Goal: Task Accomplishment & Management: Use online tool/utility

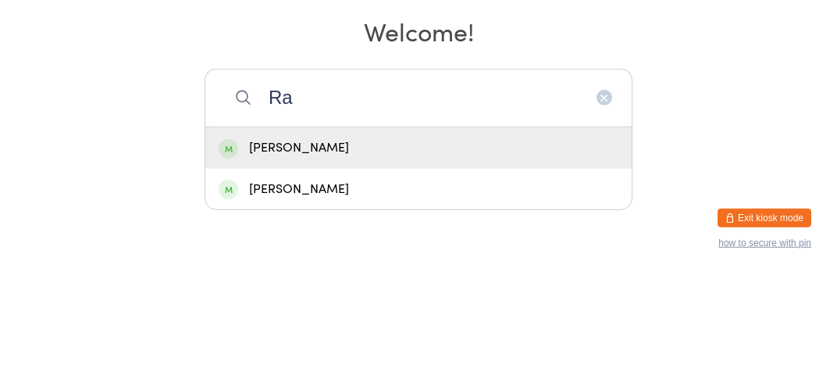
type input "R"
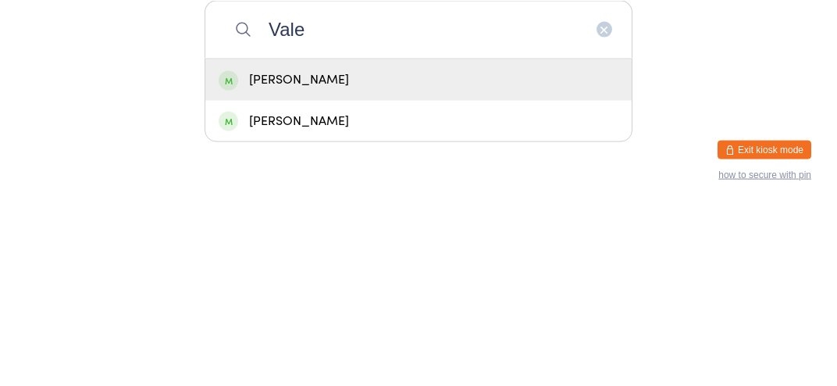
type input "Vale"
click at [388, 270] on div "[PERSON_NAME]" at bounding box center [419, 259] width 400 height 21
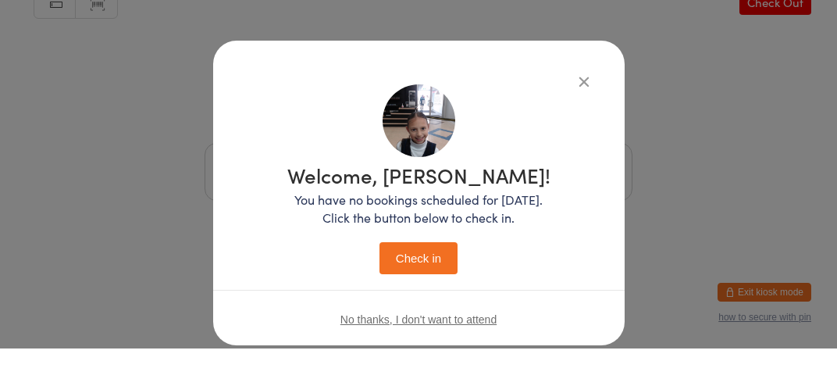
scroll to position [36, 0]
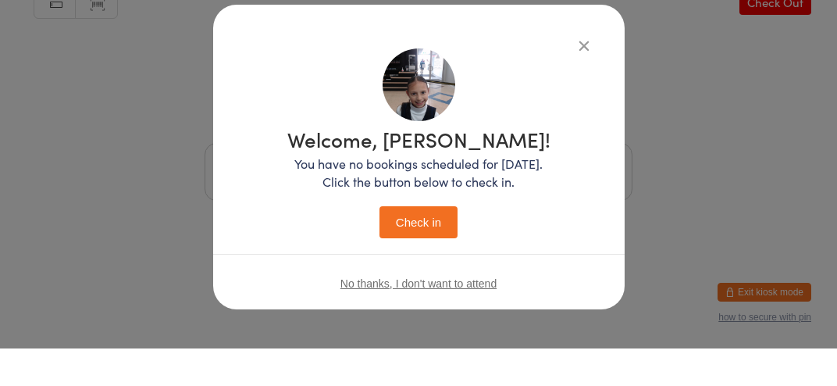
click at [443, 256] on button "Check in" at bounding box center [418, 260] width 78 height 32
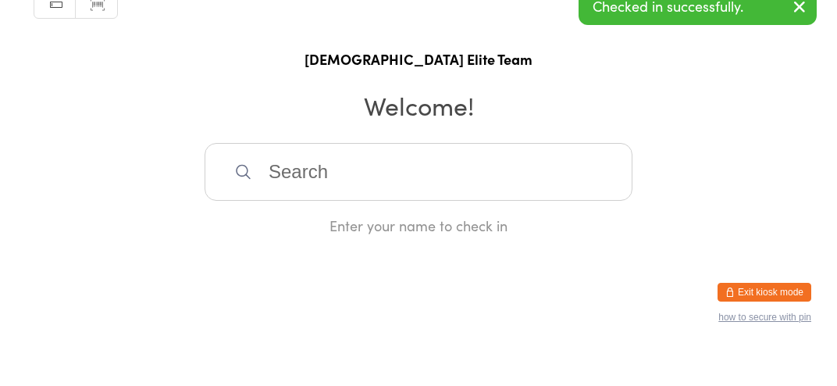
click at [562, 219] on input "search" at bounding box center [419, 209] width 428 height 58
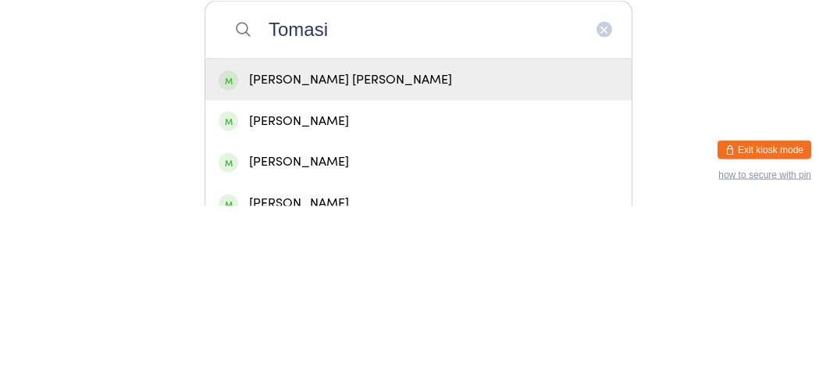
type input "Tomasi"
click at [366, 270] on div "[PERSON_NAME] [PERSON_NAME]" at bounding box center [419, 259] width 400 height 21
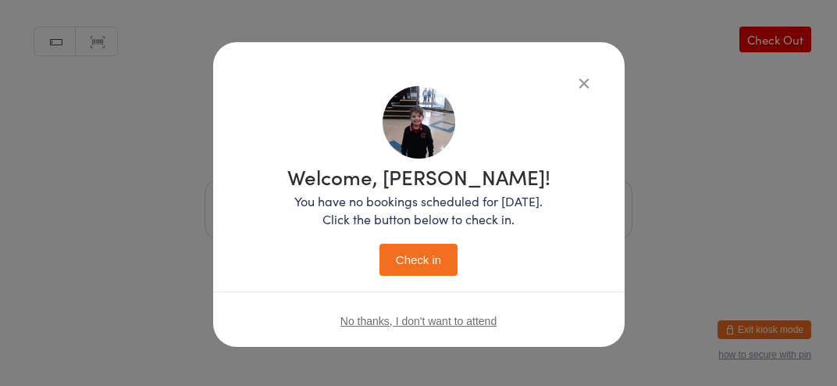
click at [433, 258] on button "Check in" at bounding box center [418, 260] width 78 height 32
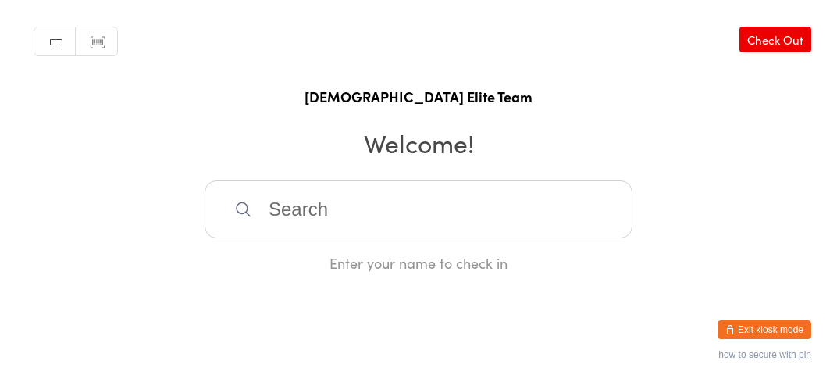
click at [386, 225] on input "search" at bounding box center [419, 209] width 428 height 58
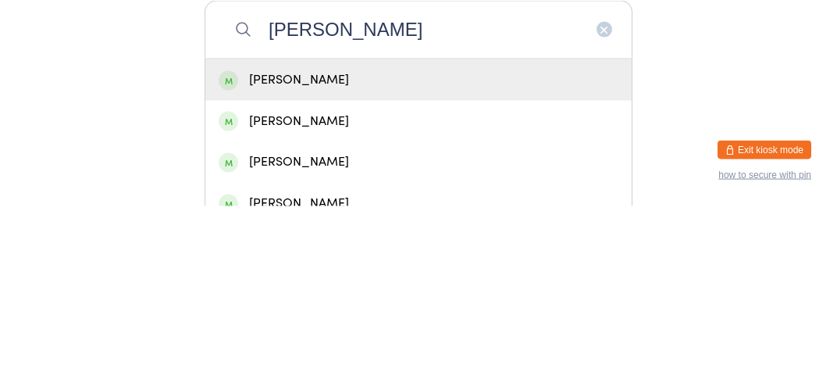
type input "[PERSON_NAME]"
click at [319, 270] on div "[PERSON_NAME]" at bounding box center [419, 259] width 400 height 21
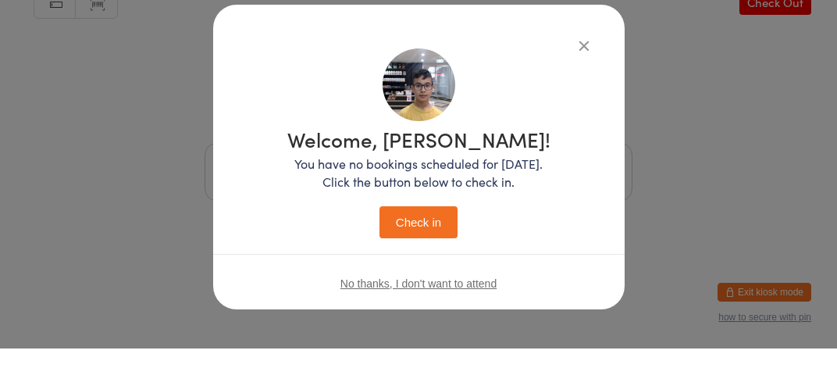
click at [419, 256] on button "Check in" at bounding box center [418, 260] width 78 height 32
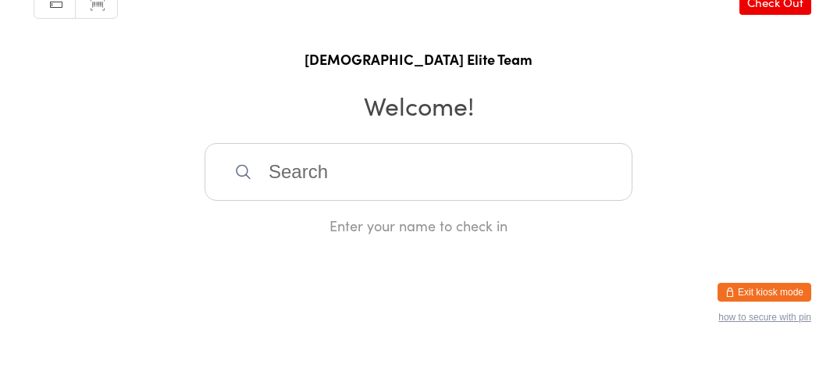
click at [480, 212] on input "search" at bounding box center [419, 209] width 428 height 58
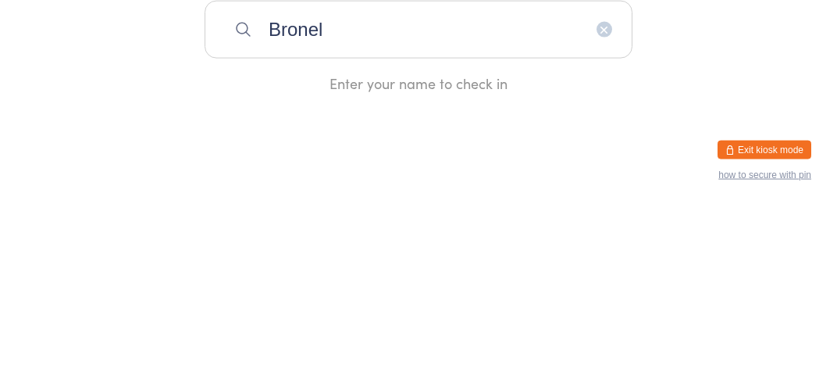
type input "Bronel"
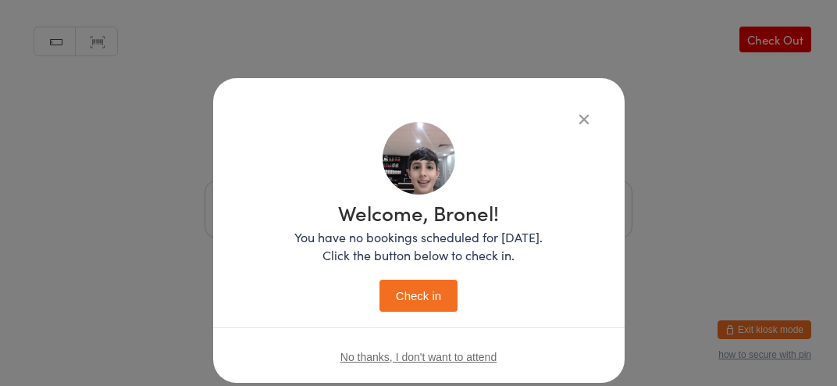
click at [425, 310] on button "Check in" at bounding box center [418, 295] width 78 height 32
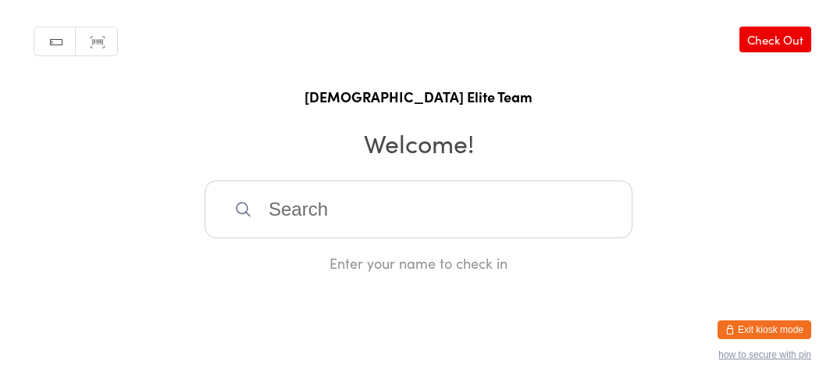
click at [259, 238] on input "search" at bounding box center [419, 209] width 428 height 58
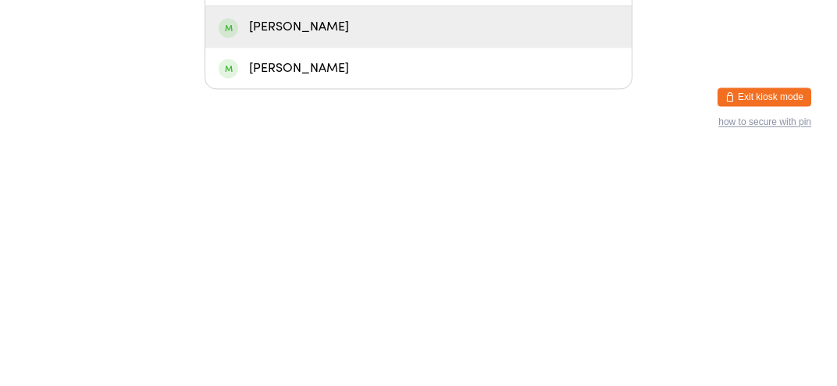
type input "[PERSON_NAME]"
click at [255, 322] on div "[PERSON_NAME]" at bounding box center [418, 300] width 426 height 41
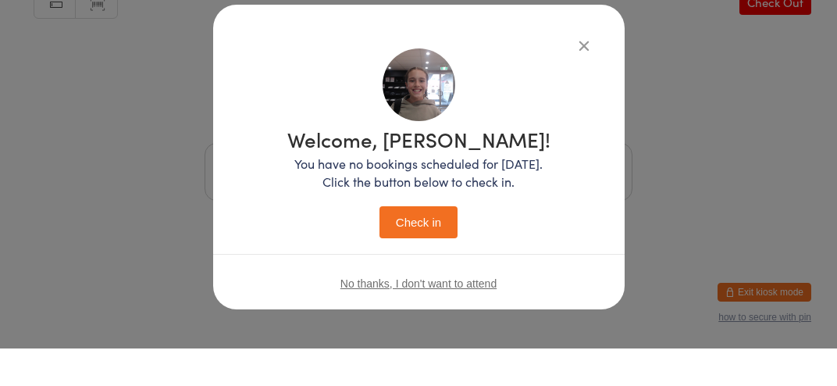
click at [408, 253] on button "Check in" at bounding box center [418, 260] width 78 height 32
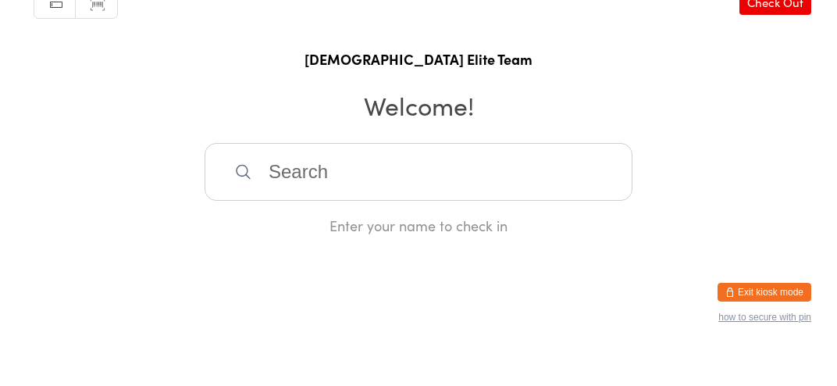
click at [296, 230] on input "search" at bounding box center [419, 209] width 428 height 58
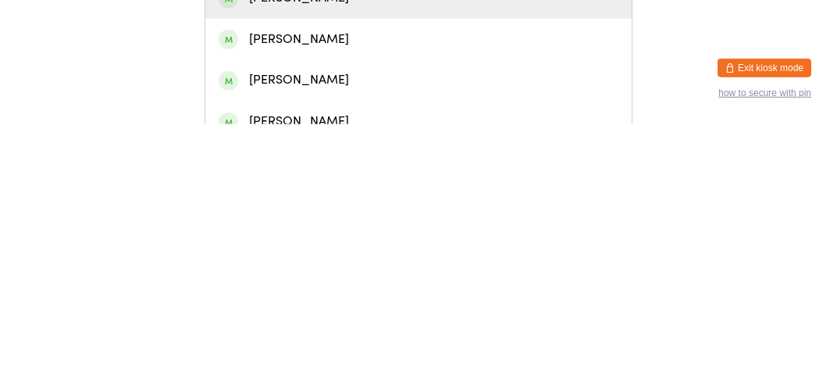
type input "Zara"
click at [304, 312] on div "[PERSON_NAME]" at bounding box center [419, 300] width 400 height 21
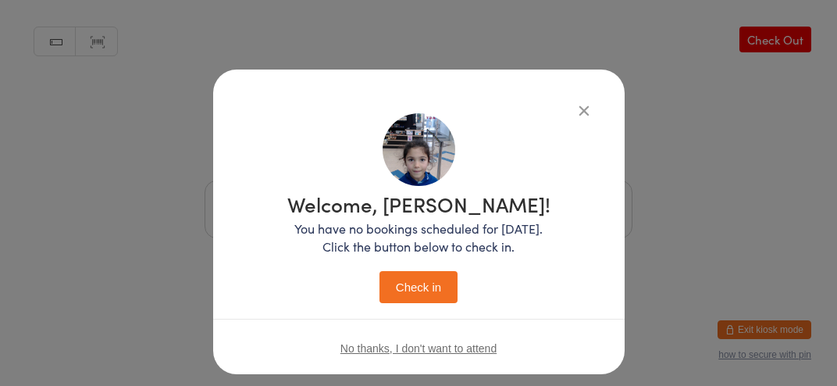
scroll to position [0, 0]
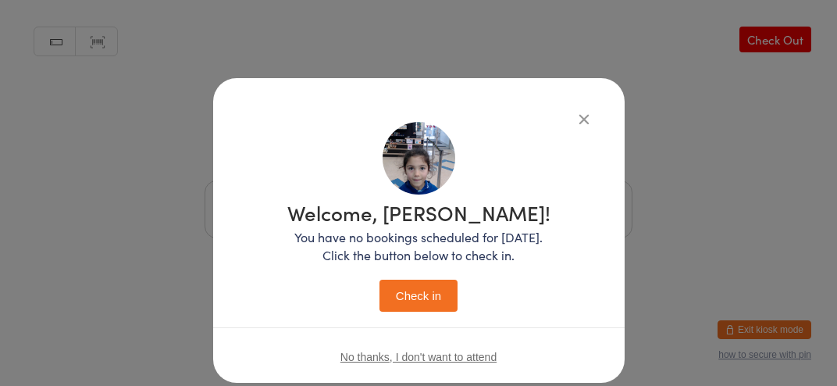
click at [408, 293] on button "Check in" at bounding box center [418, 295] width 78 height 32
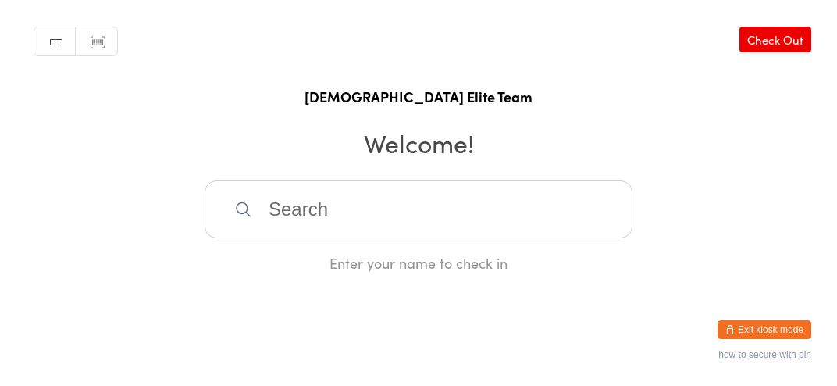
click at [288, 238] on input "search" at bounding box center [419, 209] width 428 height 58
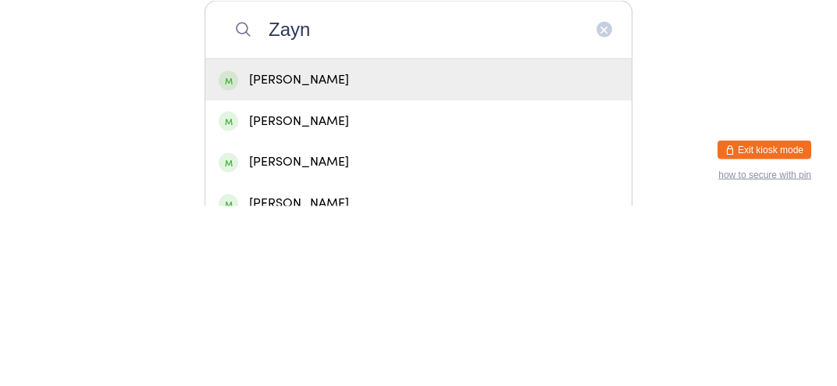
type input "Zayn"
click at [240, 280] on div "[PERSON_NAME]" at bounding box center [418, 259] width 426 height 41
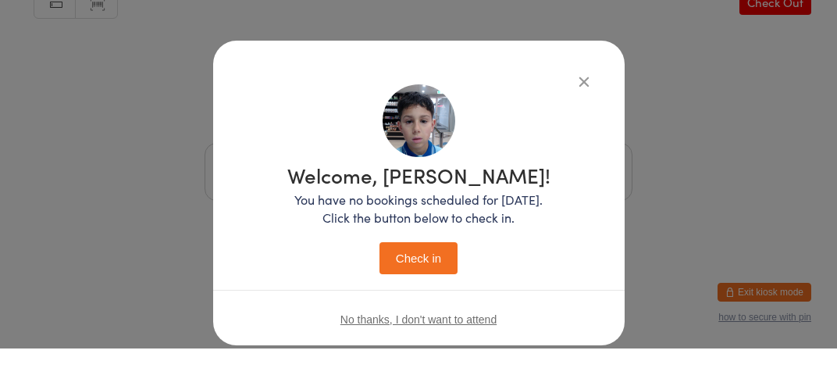
scroll to position [36, 0]
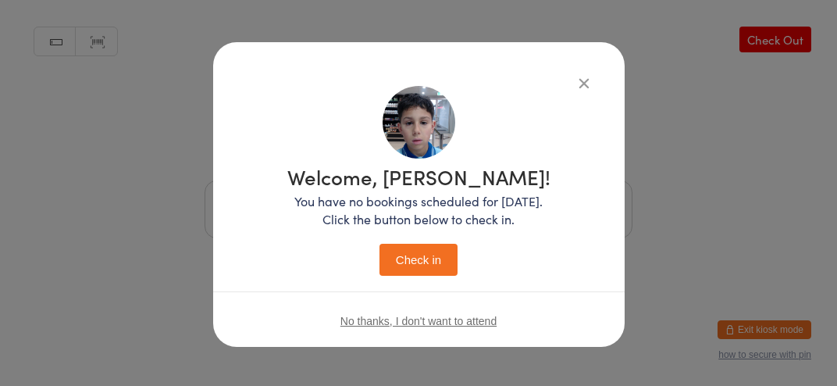
click at [388, 273] on button "Check in" at bounding box center [418, 260] width 78 height 32
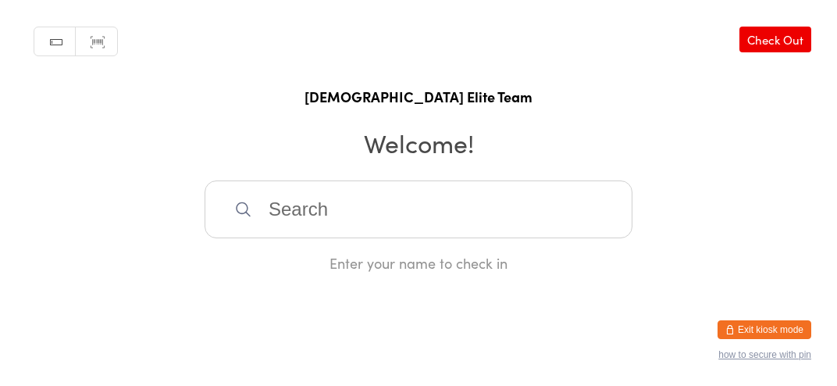
click at [408, 230] on input "search" at bounding box center [419, 209] width 428 height 58
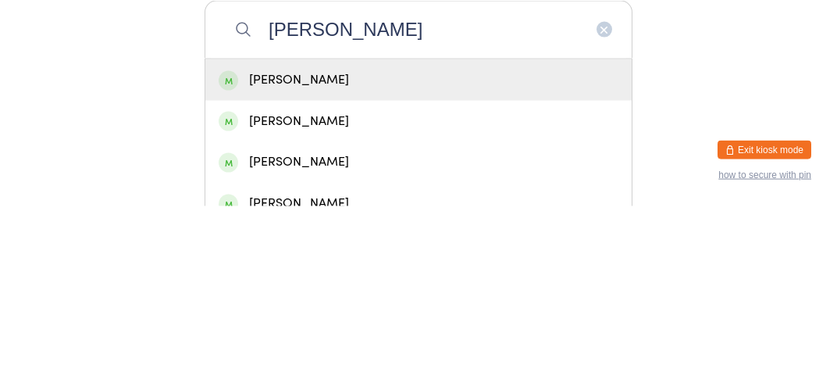
type input "[PERSON_NAME]"
click at [392, 270] on div "[PERSON_NAME]" at bounding box center [419, 259] width 400 height 21
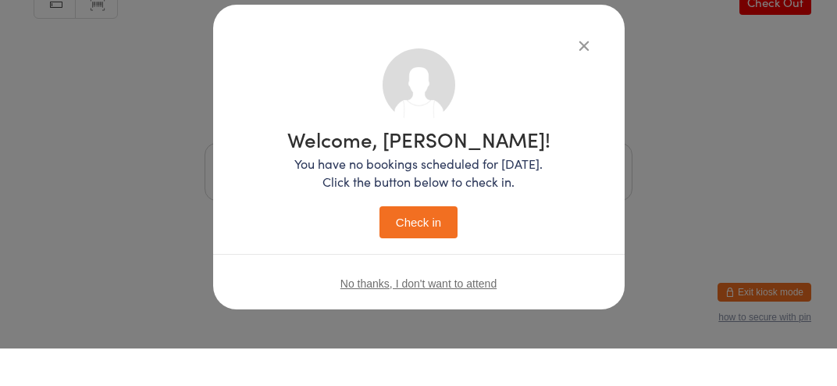
click at [433, 260] on button "Check in" at bounding box center [418, 260] width 78 height 32
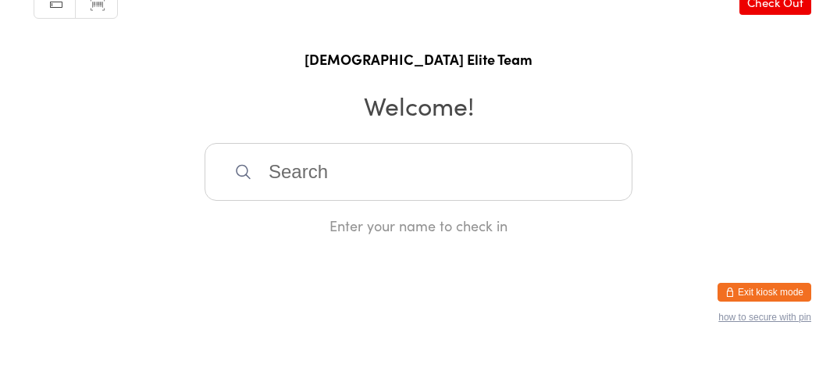
click at [350, 194] on input "search" at bounding box center [419, 209] width 428 height 58
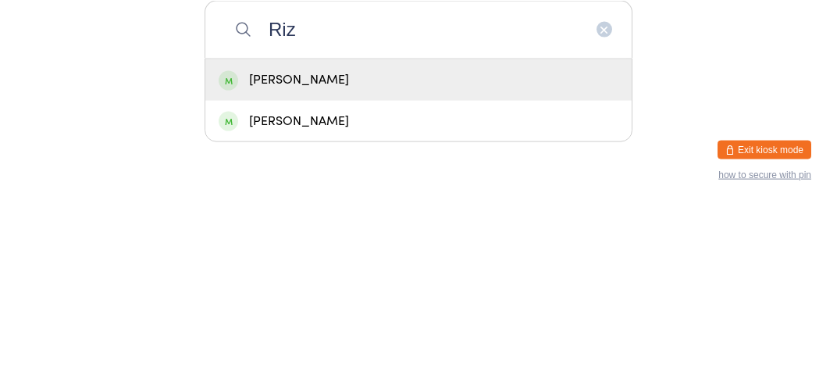
type input "[PERSON_NAME]"
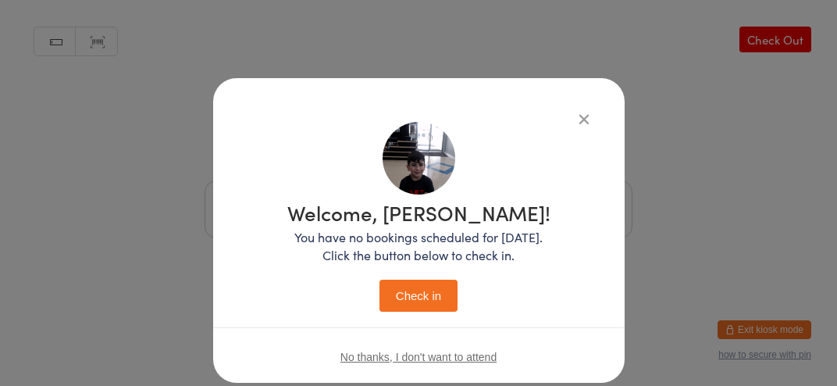
click at [396, 300] on button "Check in" at bounding box center [418, 295] width 78 height 32
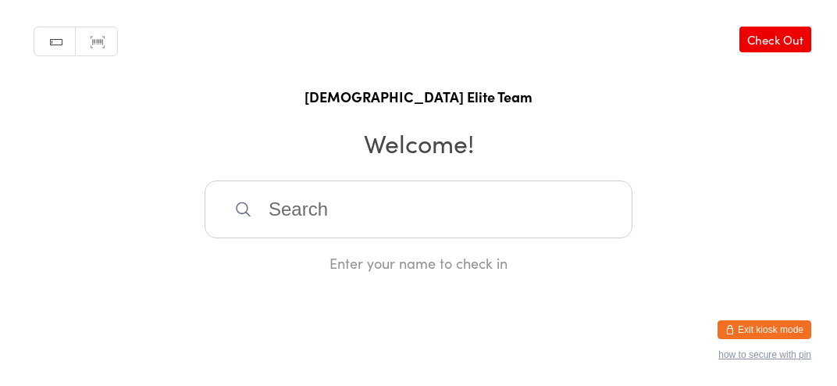
click at [286, 218] on input "search" at bounding box center [419, 209] width 428 height 58
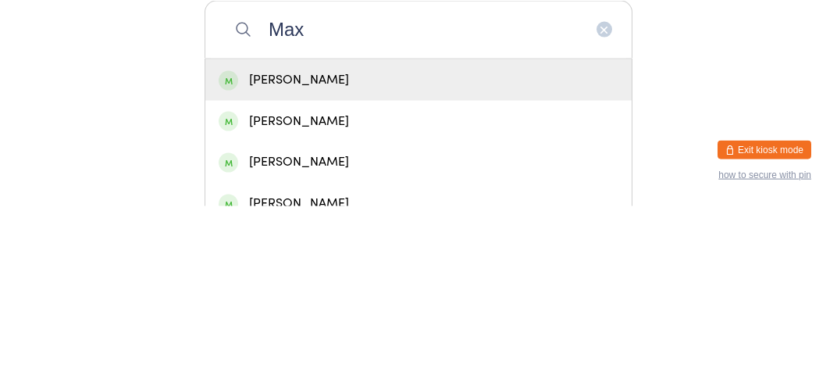
type input "Max"
click at [262, 270] on div "[PERSON_NAME]" at bounding box center [419, 259] width 400 height 21
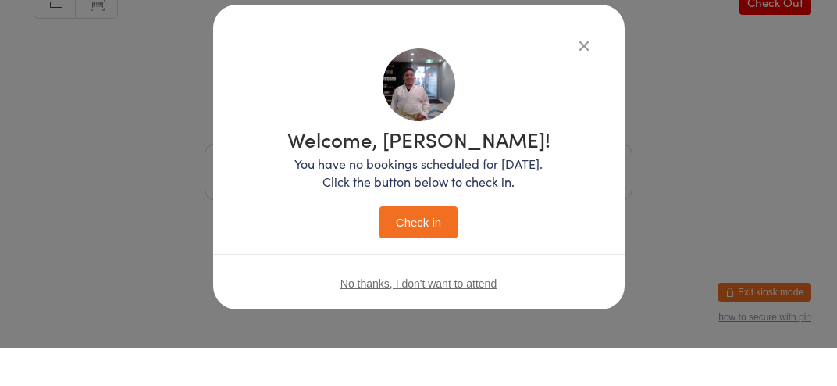
click at [401, 262] on button "Check in" at bounding box center [418, 260] width 78 height 32
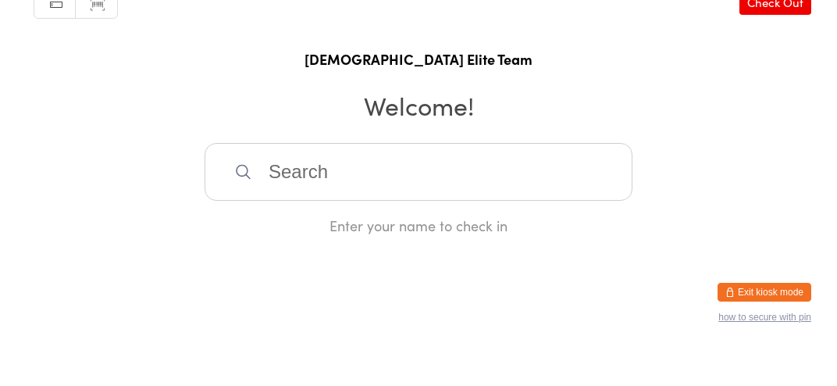
click at [481, 231] on input "search" at bounding box center [419, 209] width 428 height 58
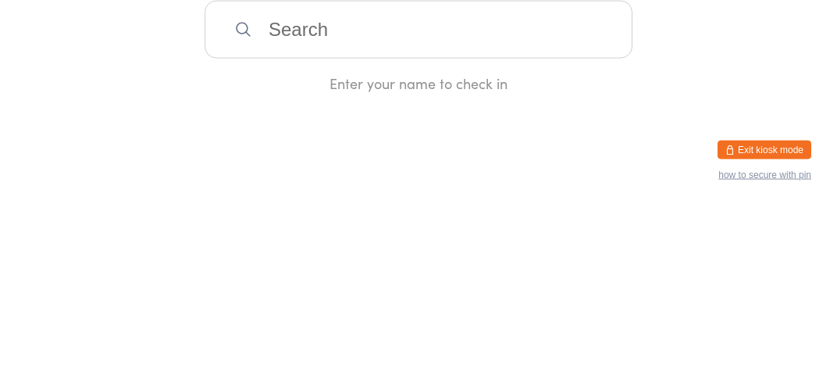
type input "Y"
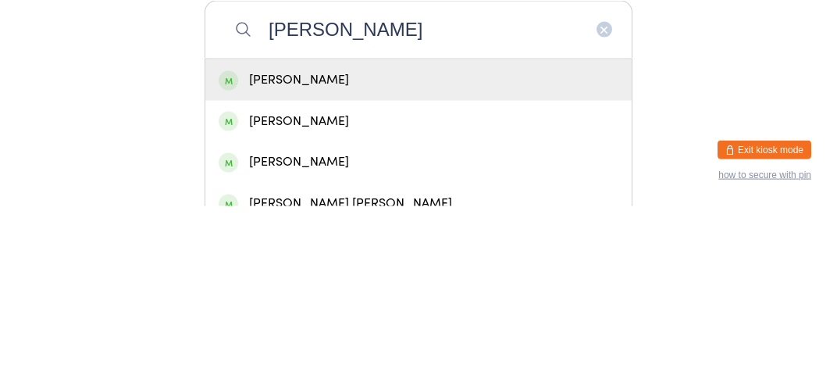
type input "[PERSON_NAME]"
click at [429, 270] on div "[PERSON_NAME]" at bounding box center [419, 259] width 400 height 21
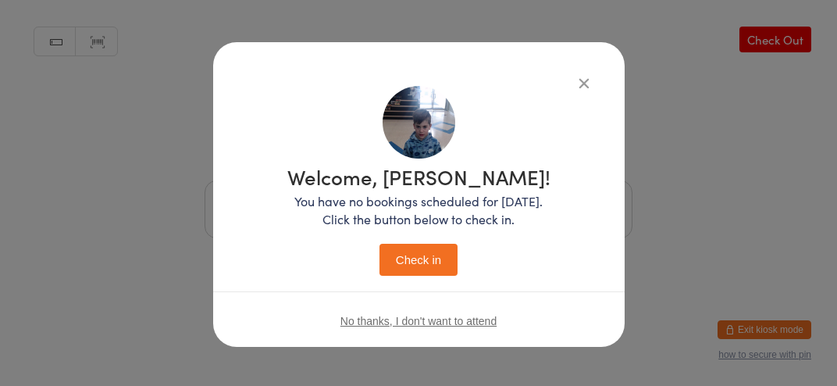
click at [425, 265] on button "Check in" at bounding box center [418, 260] width 78 height 32
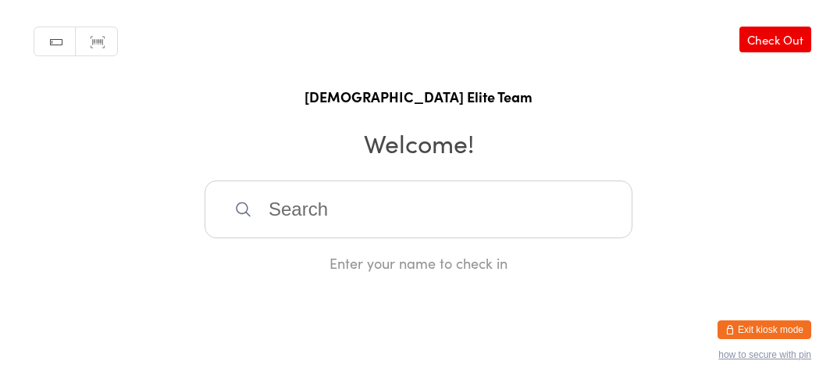
click at [554, 231] on input "search" at bounding box center [419, 209] width 428 height 58
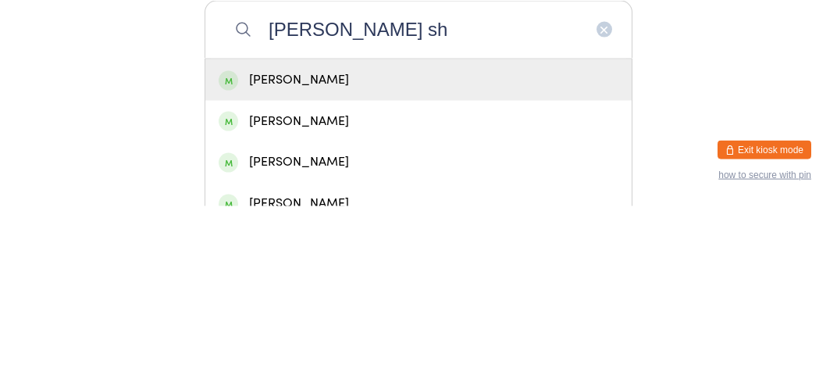
type input "[PERSON_NAME] sh"
click at [386, 258] on div "[PERSON_NAME]" at bounding box center [418, 259] width 426 height 41
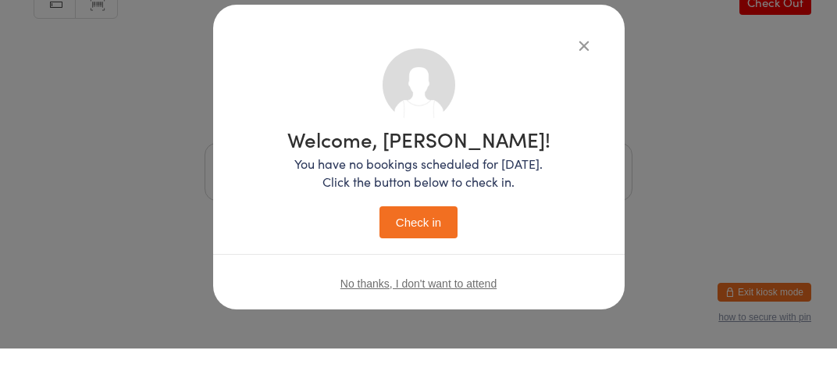
click at [425, 272] on button "Check in" at bounding box center [418, 260] width 78 height 32
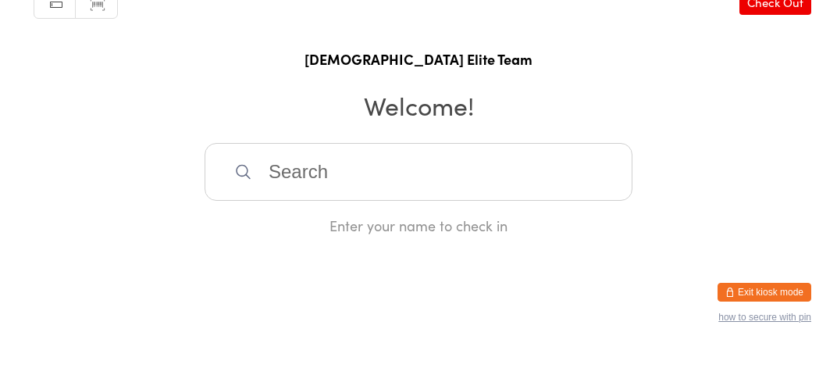
click at [411, 213] on input "search" at bounding box center [419, 209] width 428 height 58
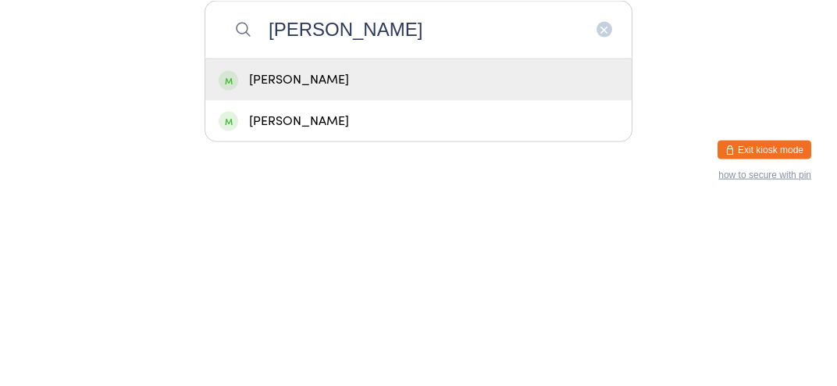
type input "[PERSON_NAME]"
click at [384, 280] on div "[PERSON_NAME]" at bounding box center [418, 259] width 426 height 41
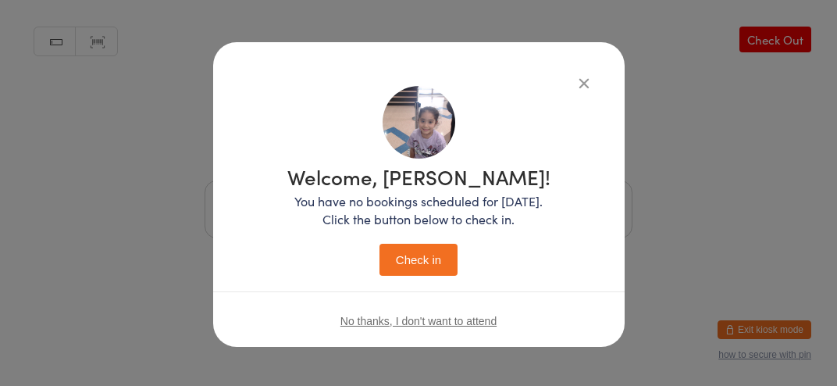
click at [413, 266] on button "Check in" at bounding box center [418, 260] width 78 height 32
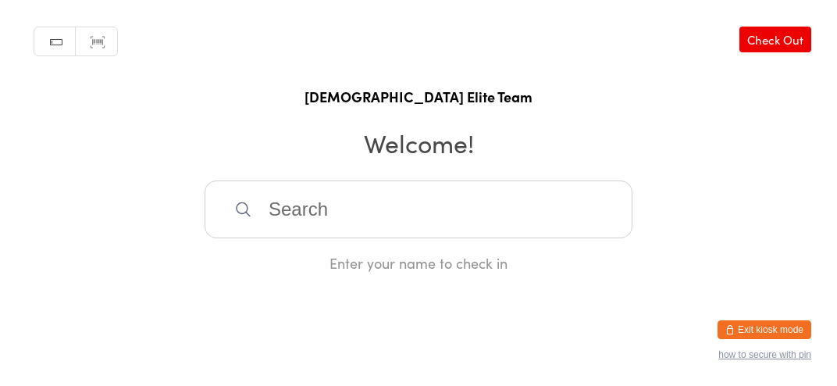
click at [360, 222] on input "search" at bounding box center [419, 209] width 428 height 58
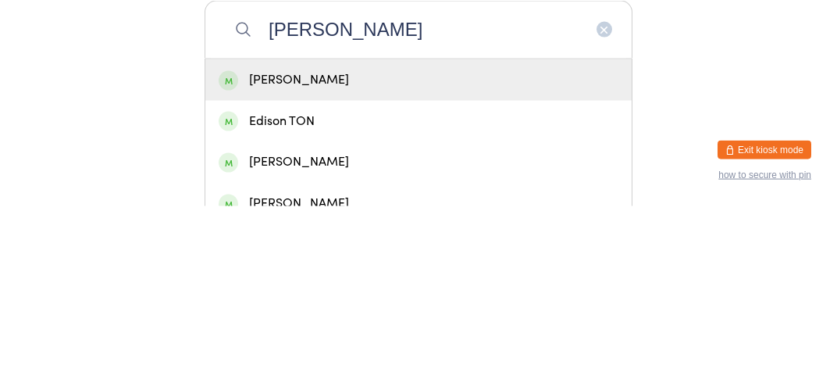
type input "[PERSON_NAME]"
click at [361, 280] on div "[PERSON_NAME]" at bounding box center [418, 259] width 426 height 41
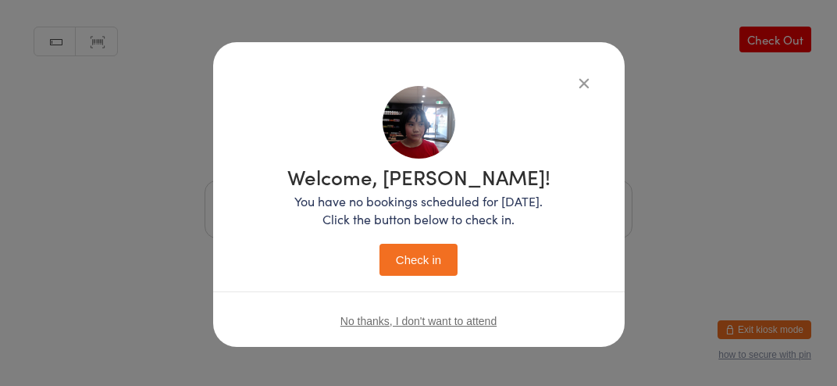
click at [425, 265] on button "Check in" at bounding box center [418, 260] width 78 height 32
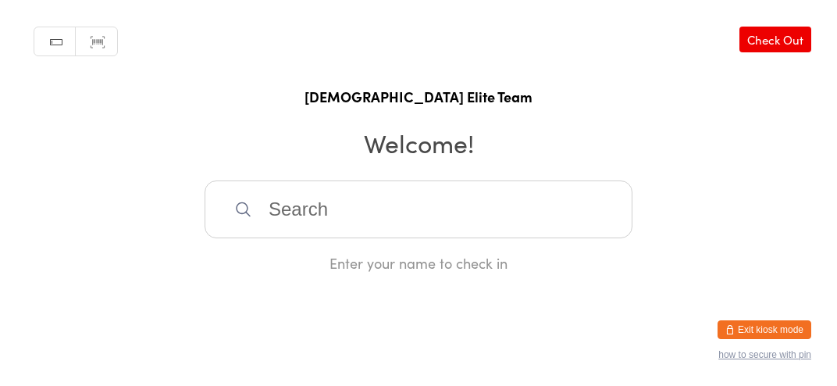
click at [296, 203] on input "search" at bounding box center [419, 209] width 428 height 58
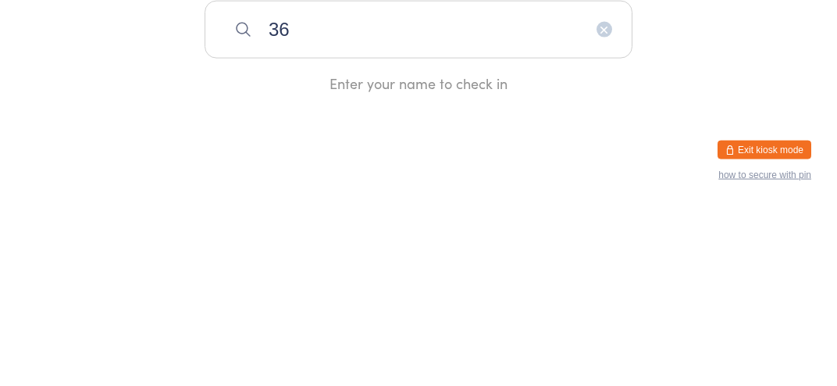
type input "3"
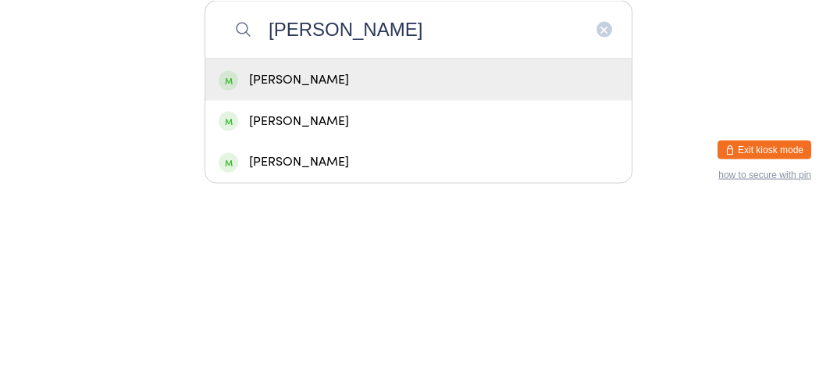
type input "[PERSON_NAME]"
click at [305, 270] on div "[PERSON_NAME]" at bounding box center [419, 259] width 400 height 21
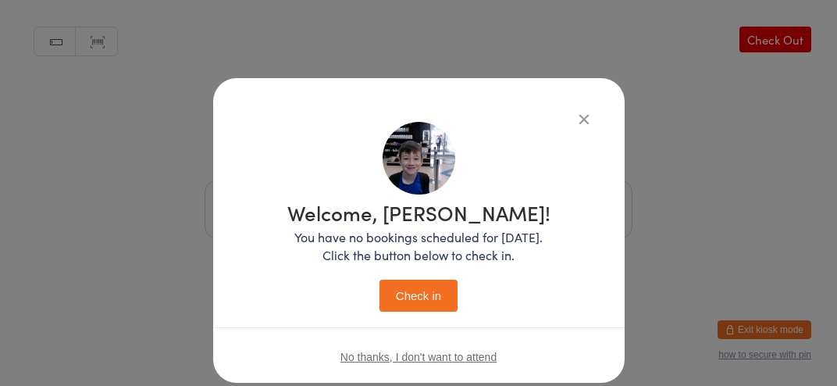
click at [424, 297] on button "Check in" at bounding box center [418, 295] width 78 height 32
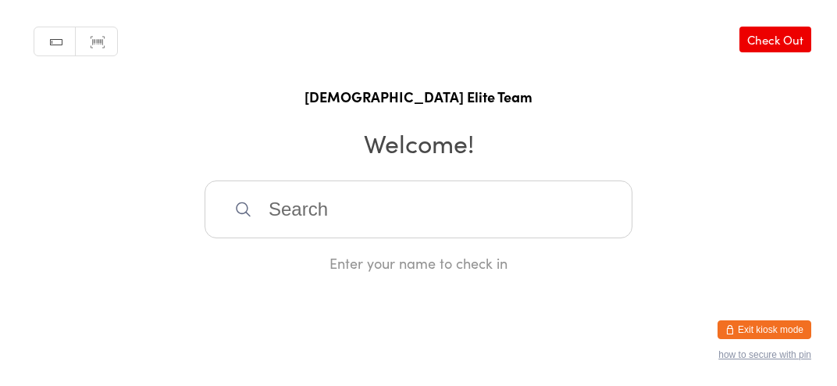
click at [297, 223] on input "search" at bounding box center [419, 209] width 428 height 58
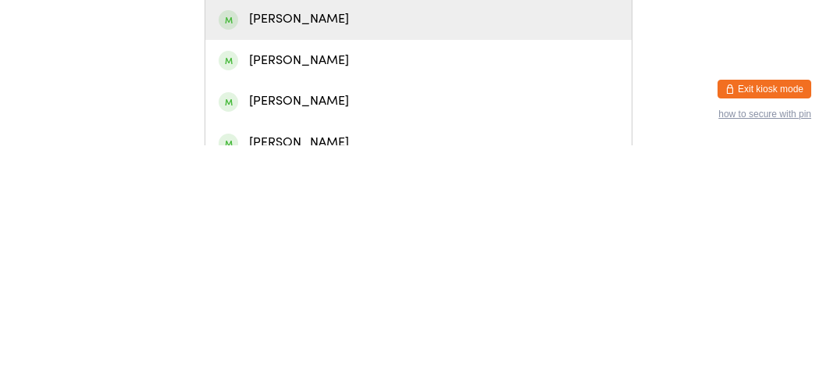
type input "Rich"
click at [336, 351] on div "[PERSON_NAME]" at bounding box center [419, 341] width 400 height 21
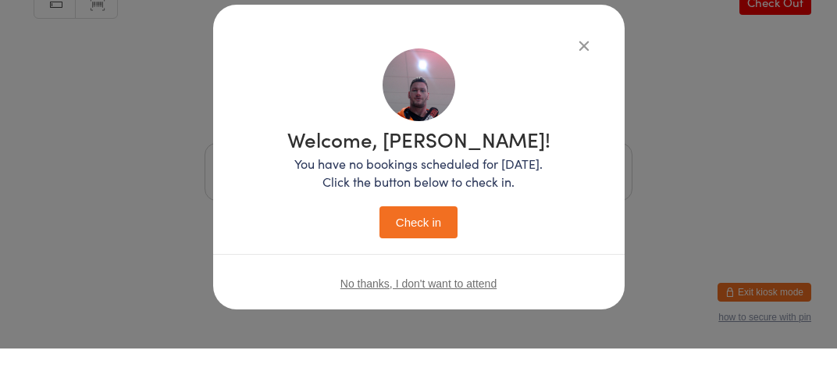
click at [423, 269] on button "Check in" at bounding box center [418, 260] width 78 height 32
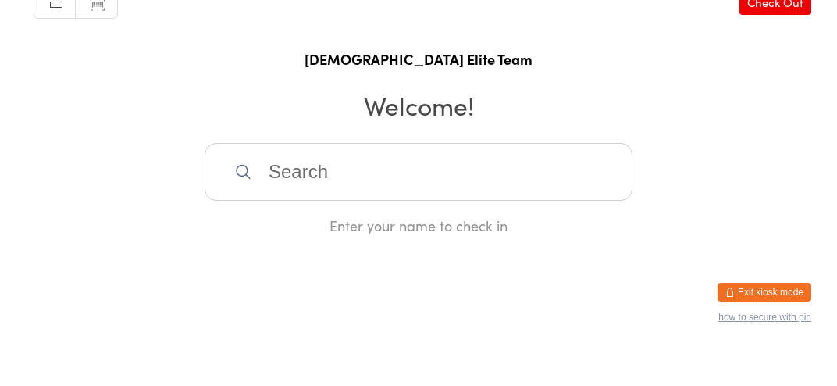
click at [253, 238] on input "search" at bounding box center [419, 209] width 428 height 58
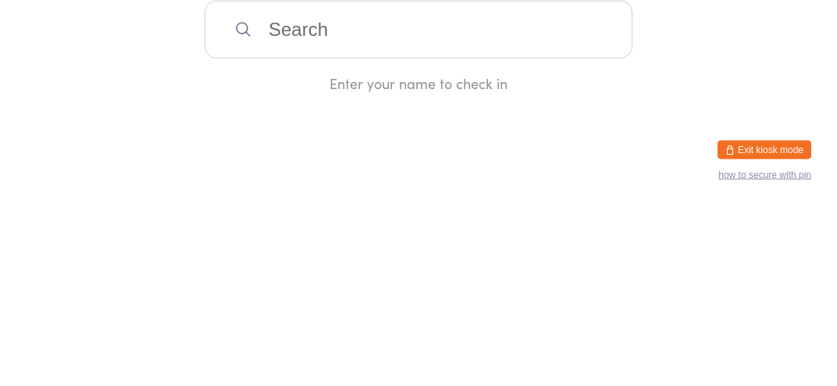
click at [184, 203] on div "Manual search Scanner input Check Out [DEMOGRAPHIC_DATA] Elite Team Welcome! En…" at bounding box center [418, 136] width 837 height 272
